Goal: Check status: Check status

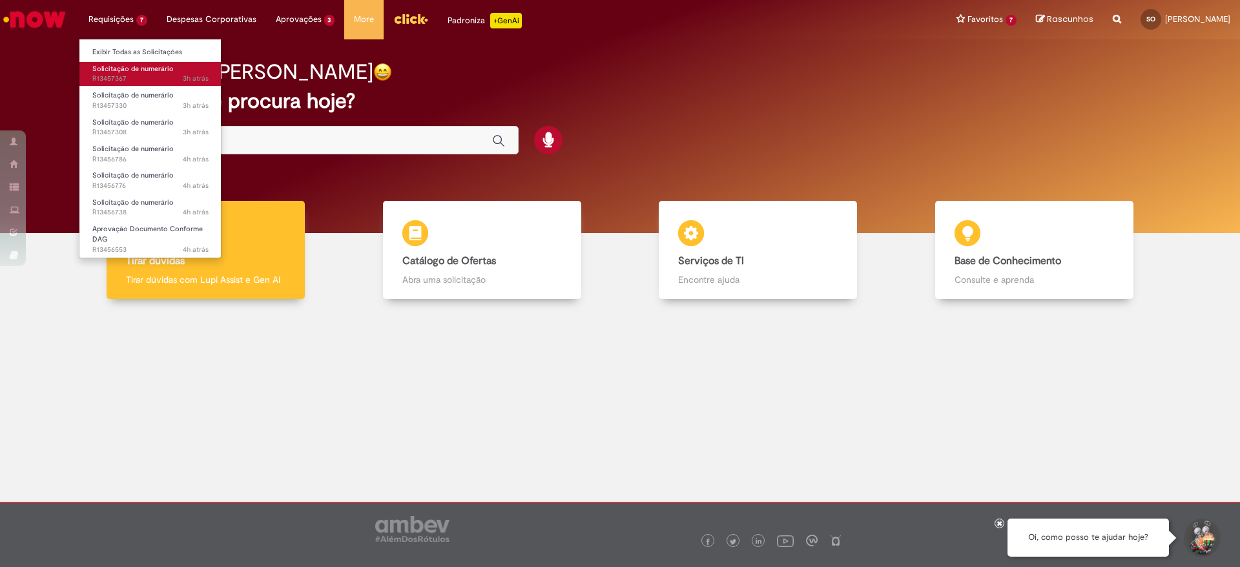
click at [138, 76] on span "3h atrás 3 horas atrás R13457367" at bounding box center [150, 79] width 116 height 10
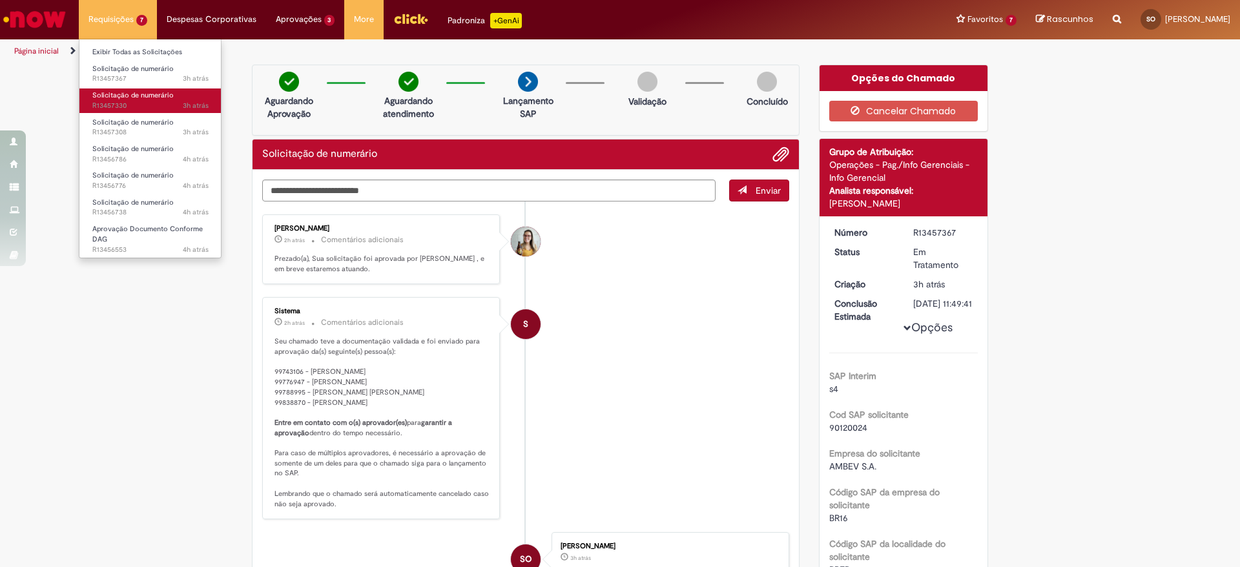
click at [124, 103] on span "3h atrás 3 horas atrás R13457330" at bounding box center [150, 106] width 116 height 10
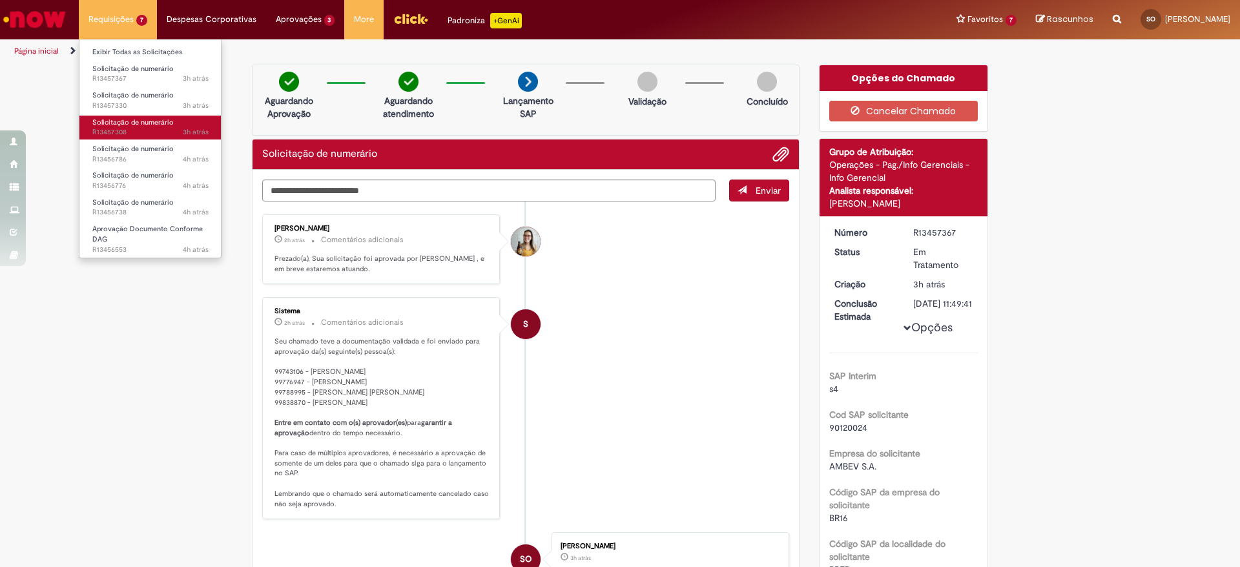
click at [137, 132] on span "3h atrás 3 horas atrás R13457308" at bounding box center [150, 132] width 116 height 10
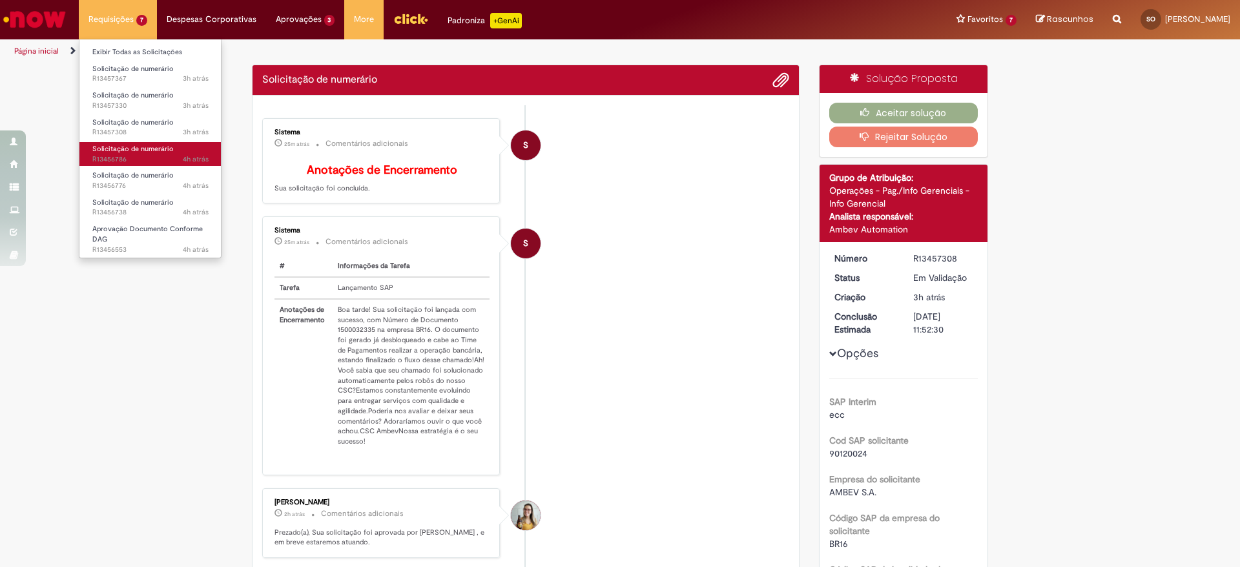
click at [136, 150] on span "Solicitação de numerário" at bounding box center [132, 149] width 81 height 10
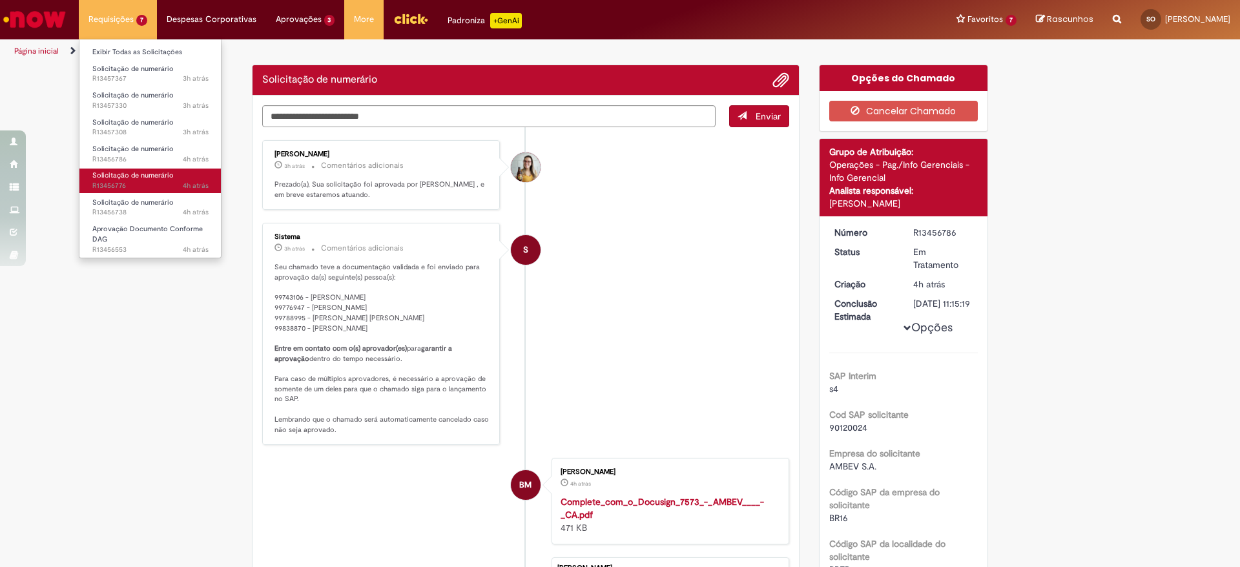
click at [139, 170] on span "Solicitação de numerário" at bounding box center [132, 175] width 81 height 10
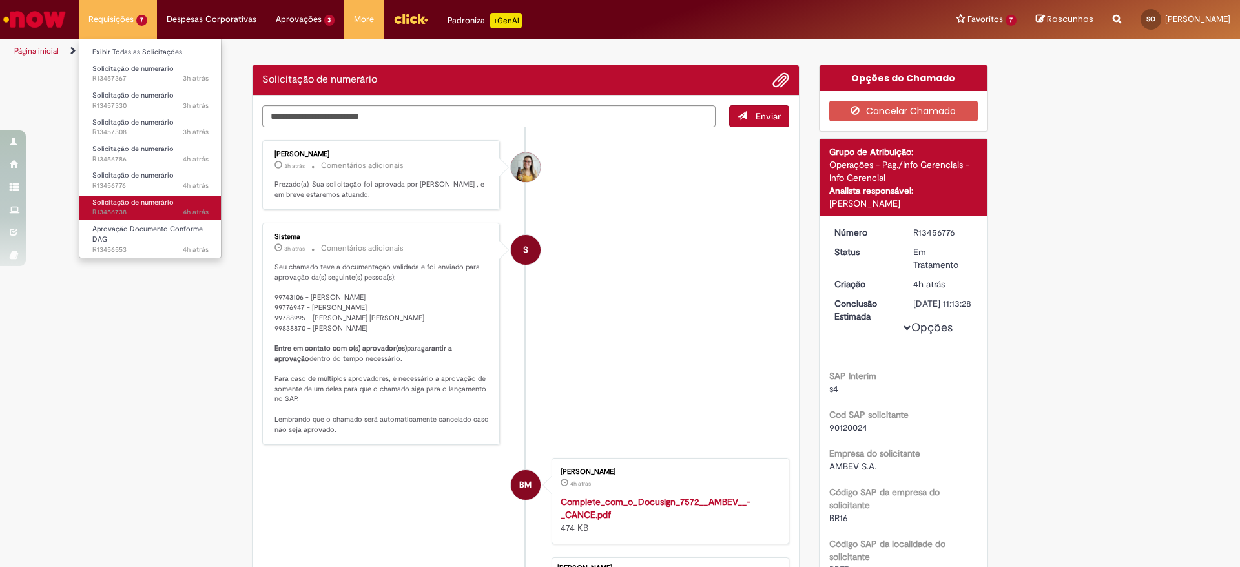
click at [139, 200] on span "Solicitação de numerário" at bounding box center [132, 203] width 81 height 10
